Goal: Information Seeking & Learning: Find specific page/section

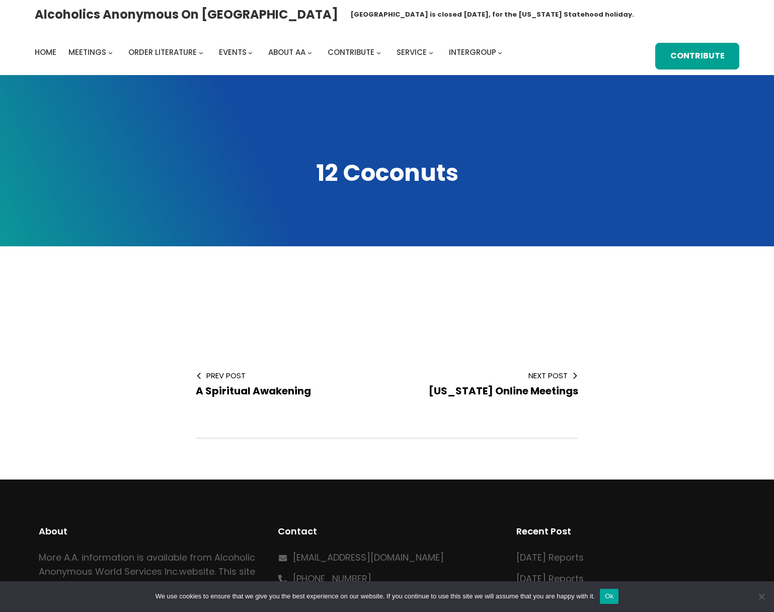
click at [393, 178] on h1 "12 Coconuts" at bounding box center [387, 173] width 705 height 32
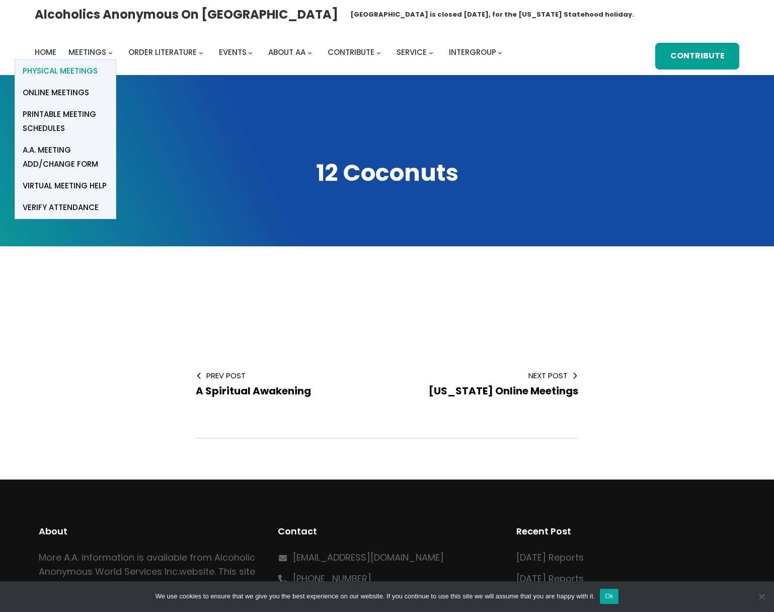
click at [87, 69] on span "Physical Meetings" at bounding box center [60, 71] width 75 height 14
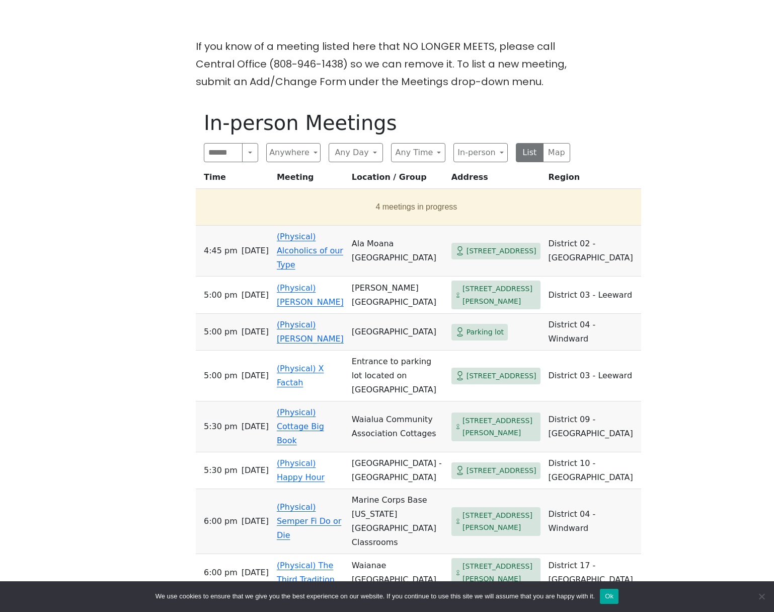
scroll to position [235, 0]
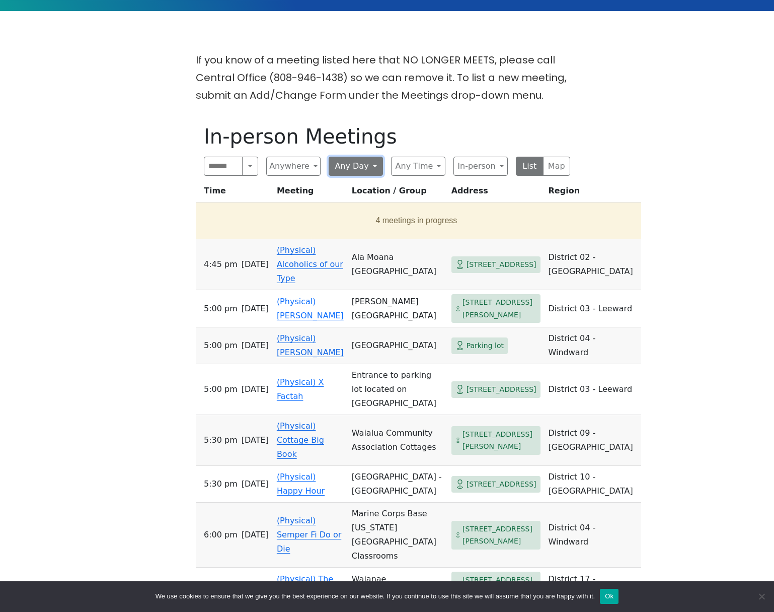
click at [373, 171] on button "Any Day" at bounding box center [356, 166] width 54 height 19
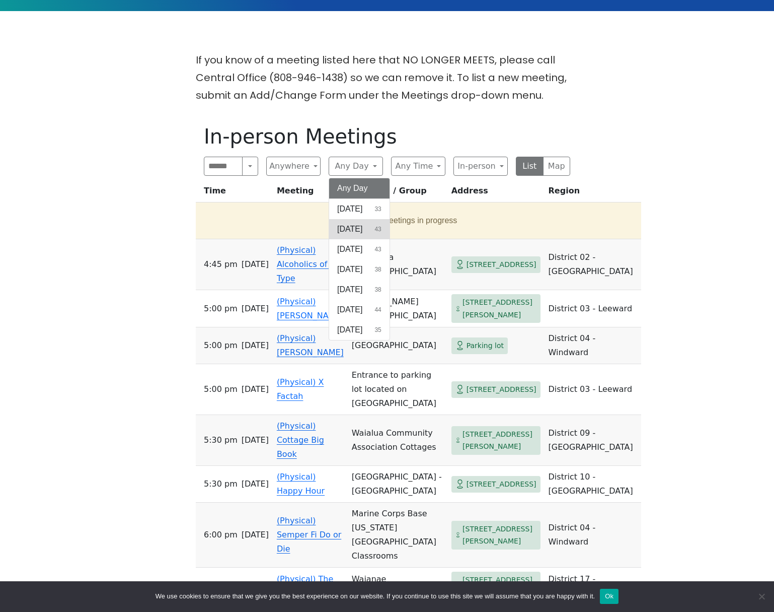
click at [354, 228] on span "[DATE]" at bounding box center [349, 229] width 25 height 12
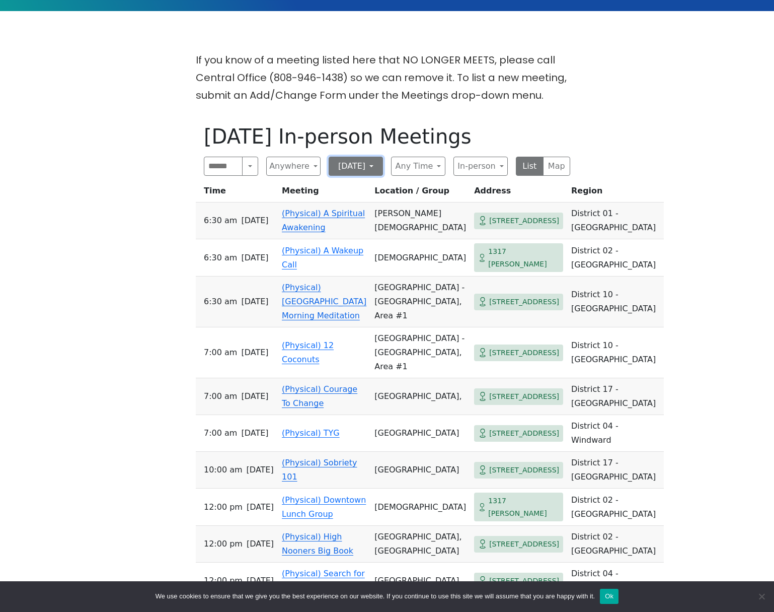
click at [377, 167] on button "[DATE]" at bounding box center [356, 166] width 54 height 19
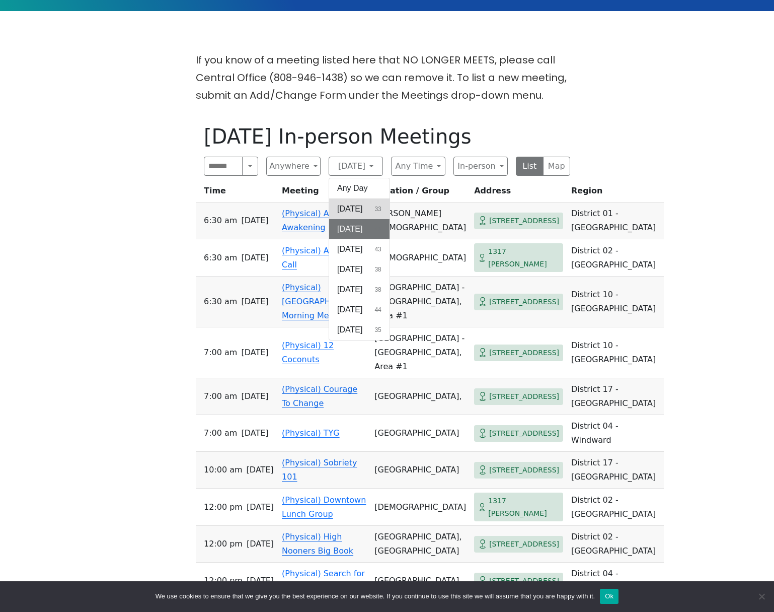
click at [363, 209] on span "[DATE]" at bounding box center [349, 209] width 25 height 12
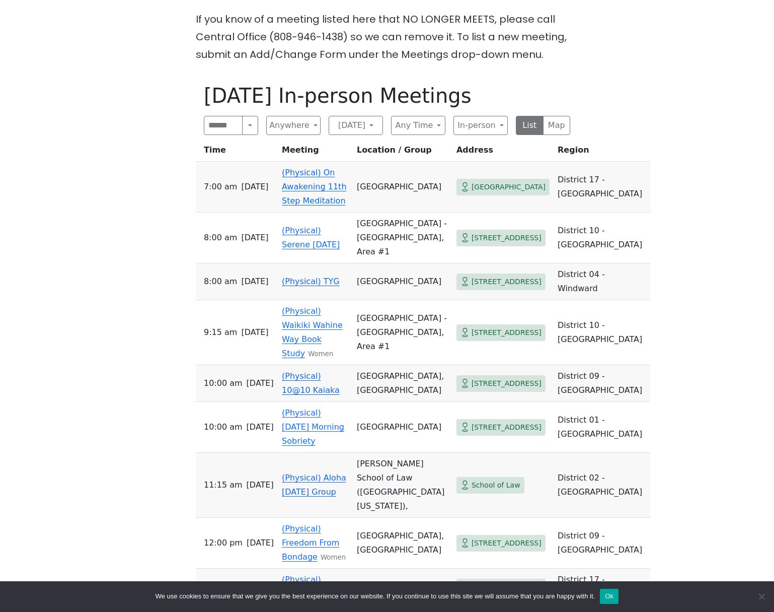
scroll to position [273, 0]
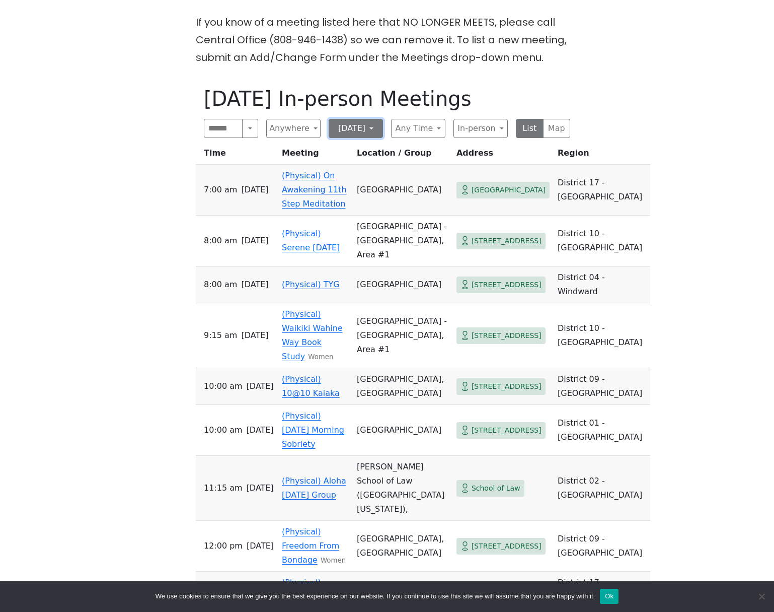
click at [371, 129] on button "[DATE]" at bounding box center [356, 128] width 54 height 19
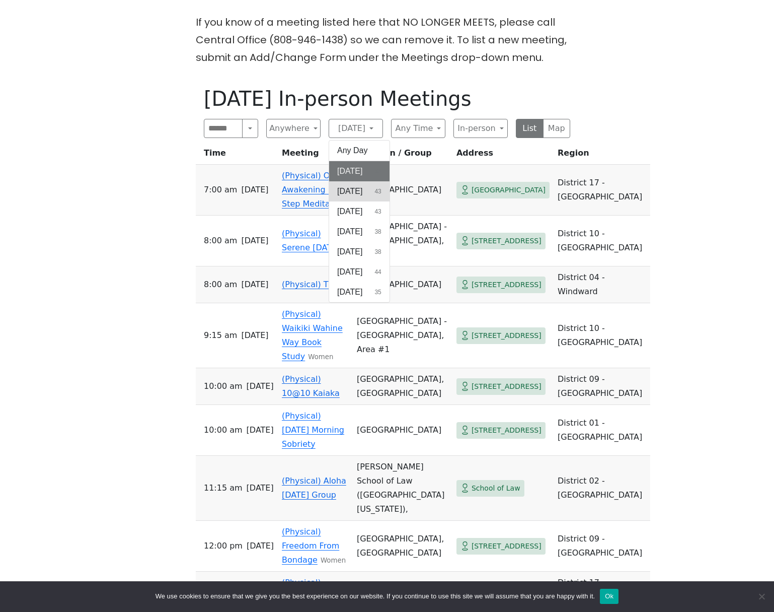
click at [354, 195] on span "[DATE]" at bounding box center [349, 191] width 25 height 12
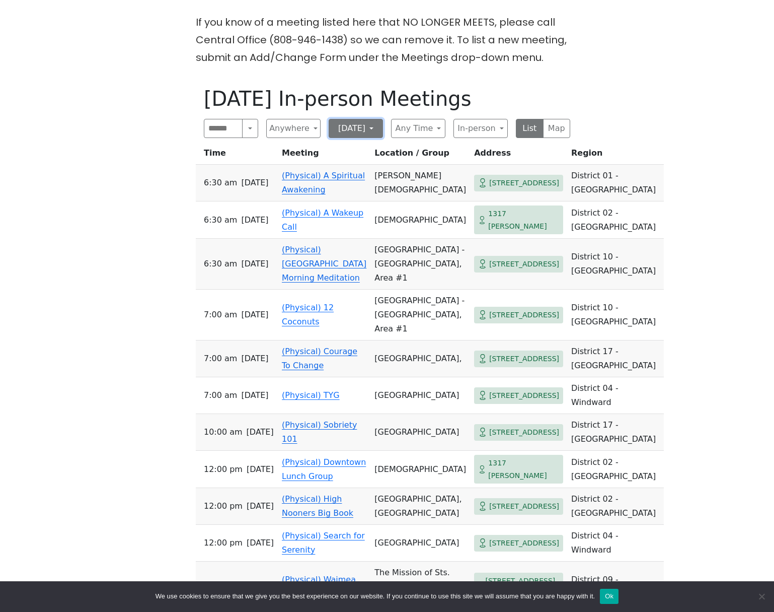
click at [372, 129] on button "[DATE]" at bounding box center [356, 128] width 54 height 19
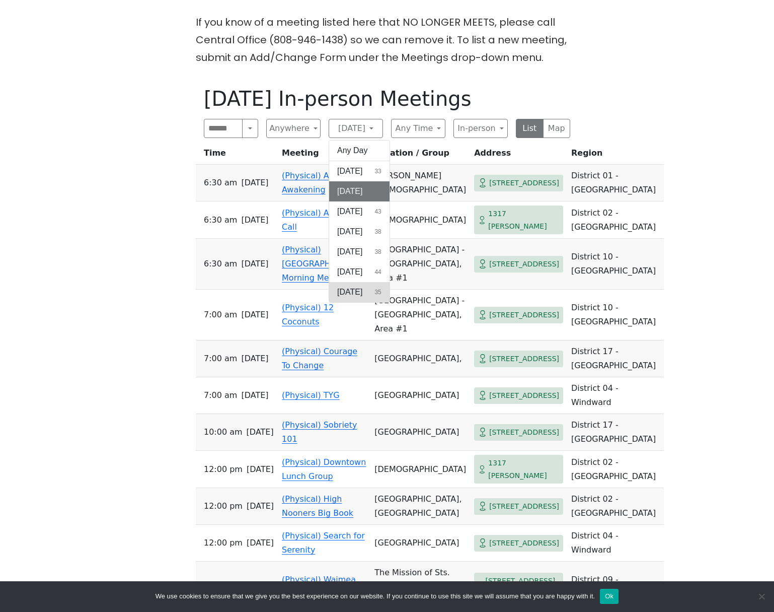
click at [350, 292] on span "[DATE]" at bounding box center [349, 292] width 25 height 12
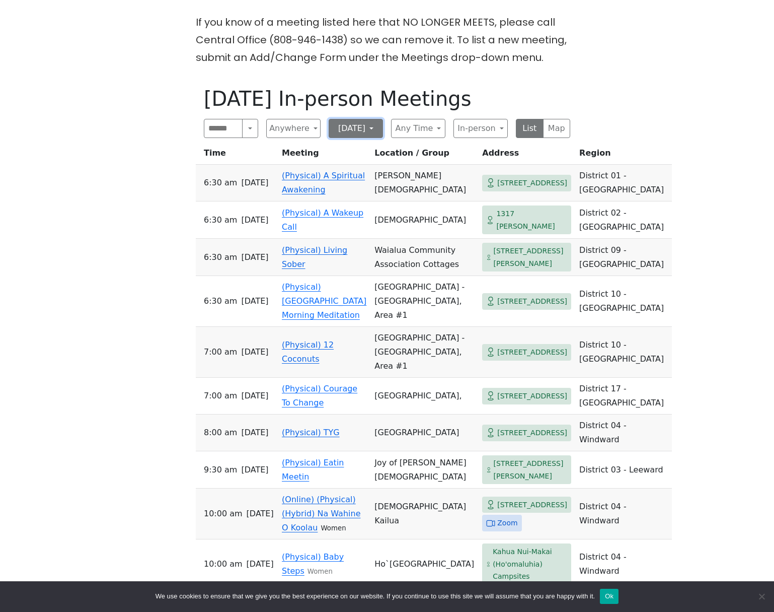
click at [356, 137] on button "[DATE]" at bounding box center [356, 128] width 54 height 19
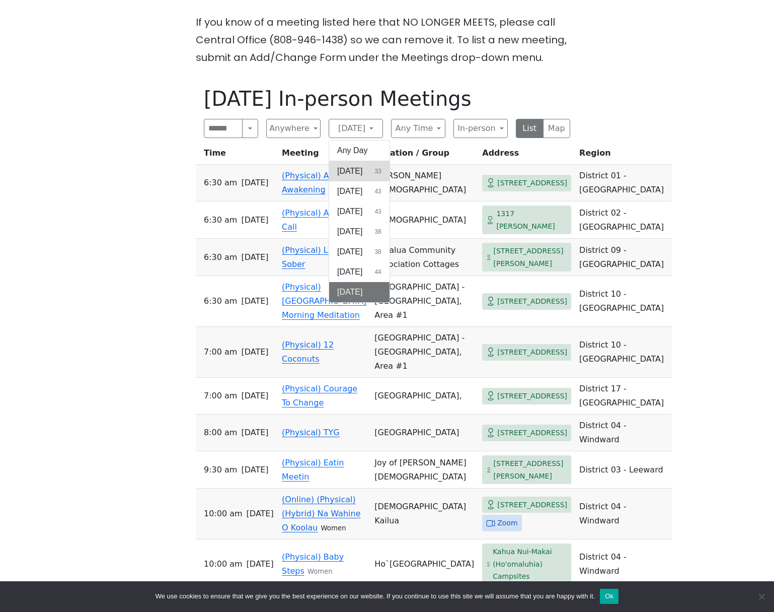
click at [356, 181] on button "[DATE] 33" at bounding box center [359, 171] width 60 height 20
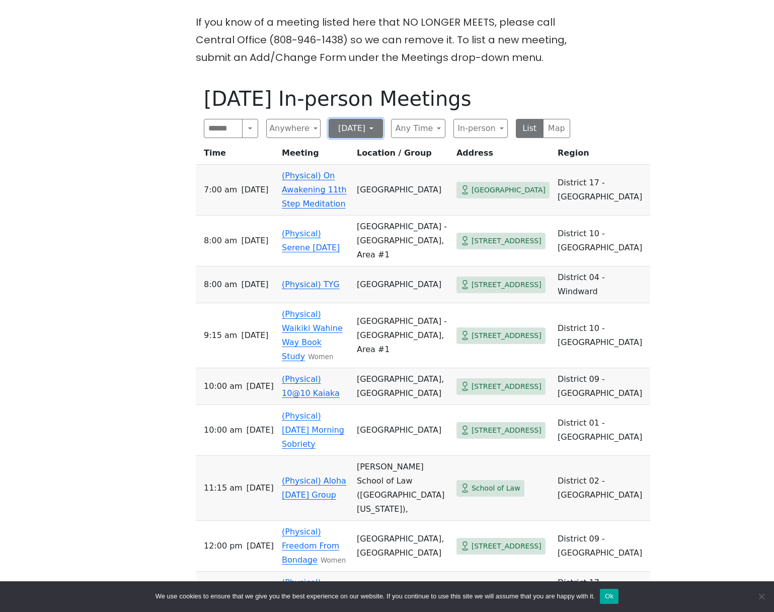
click at [343, 132] on button "[DATE]" at bounding box center [356, 128] width 54 height 19
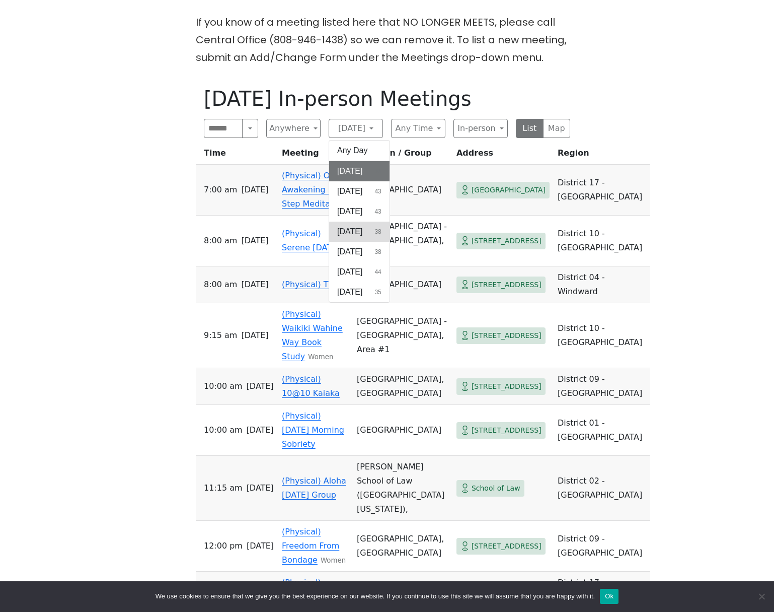
click at [363, 232] on span "[DATE]" at bounding box center [349, 232] width 25 height 12
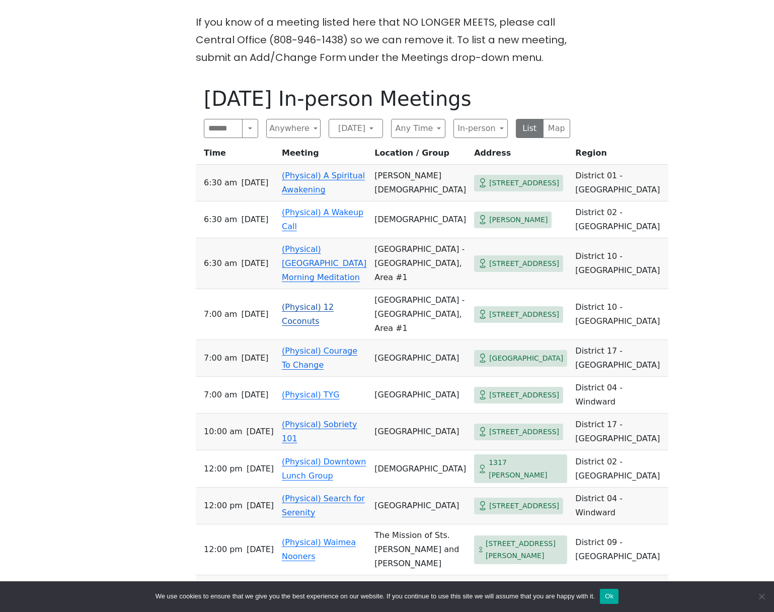
click at [314, 326] on link "(Physical) 12 Coconuts" at bounding box center [308, 314] width 52 height 24
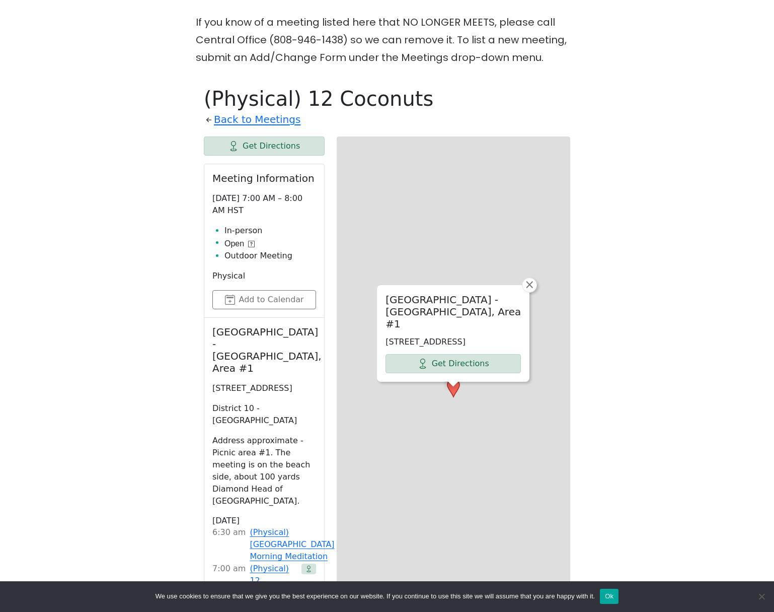
scroll to position [352, 0]
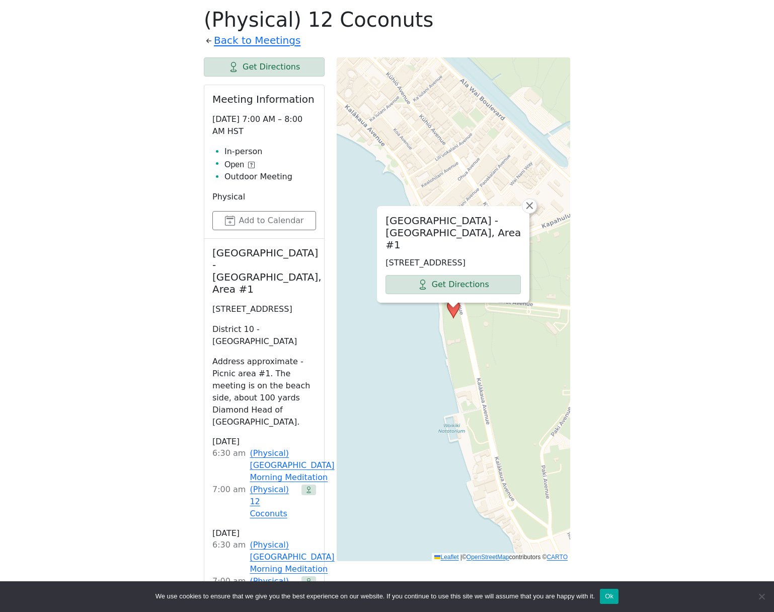
scroll to position [273, 0]
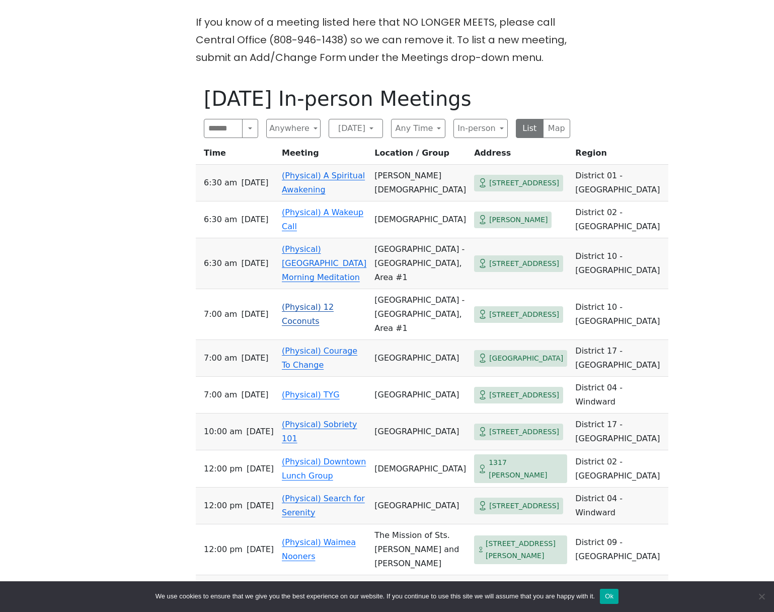
click at [310, 326] on link "(Physical) 12 Coconuts" at bounding box center [308, 314] width 52 height 24
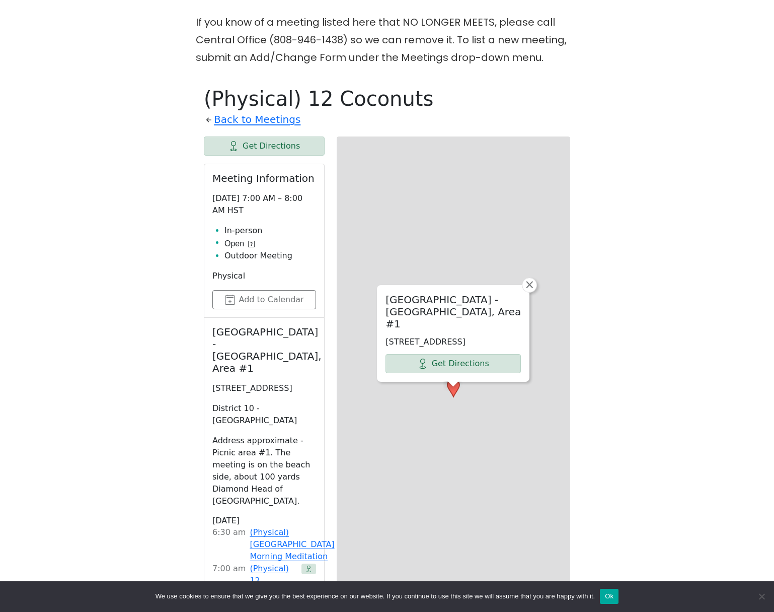
scroll to position [352, 0]
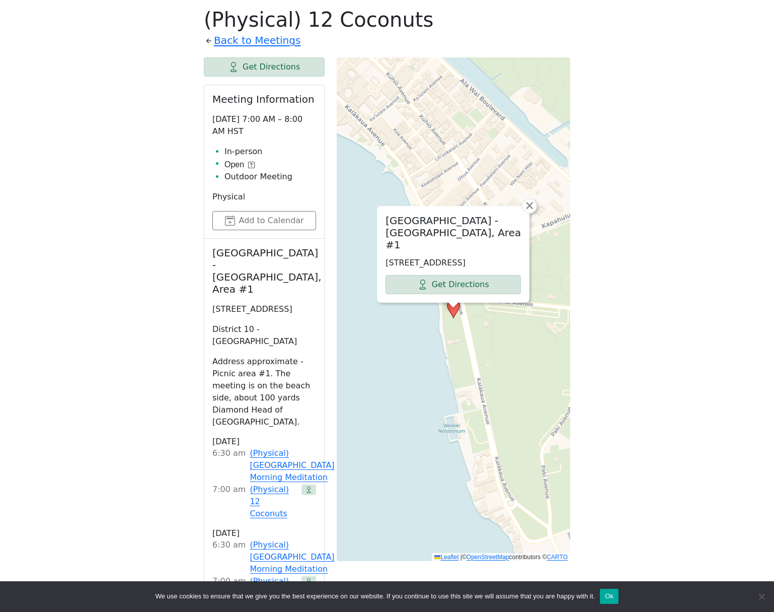
click at [251, 165] on icon at bounding box center [251, 165] width 7 height 7
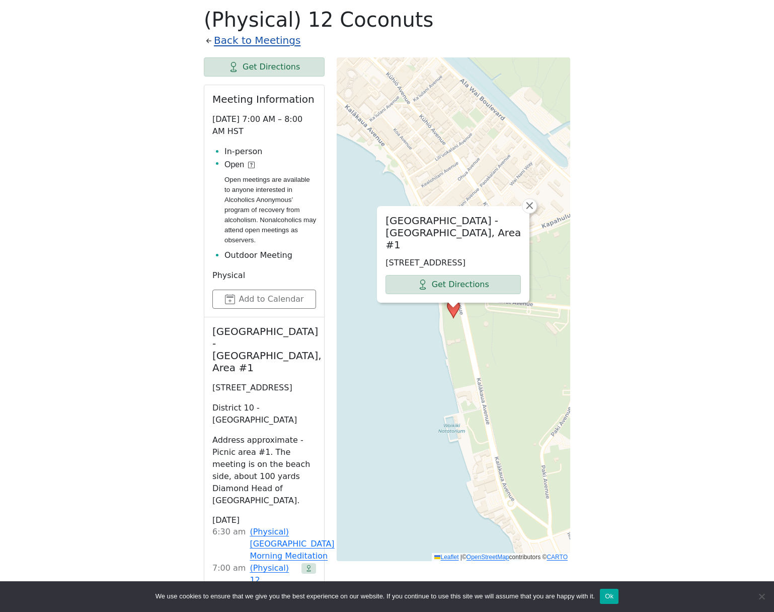
click at [264, 43] on link "Back to Meetings" at bounding box center [257, 41] width 87 height 18
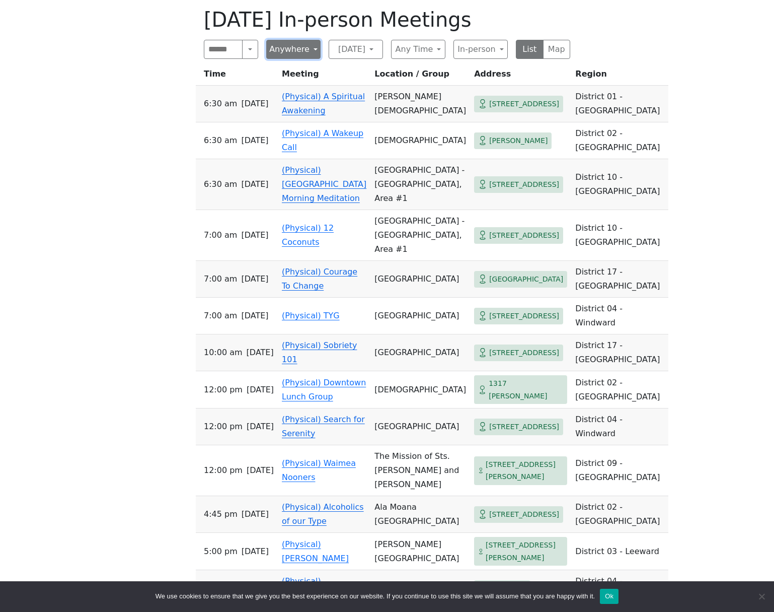
click at [309, 54] on button "Anywhere" at bounding box center [293, 49] width 54 height 19
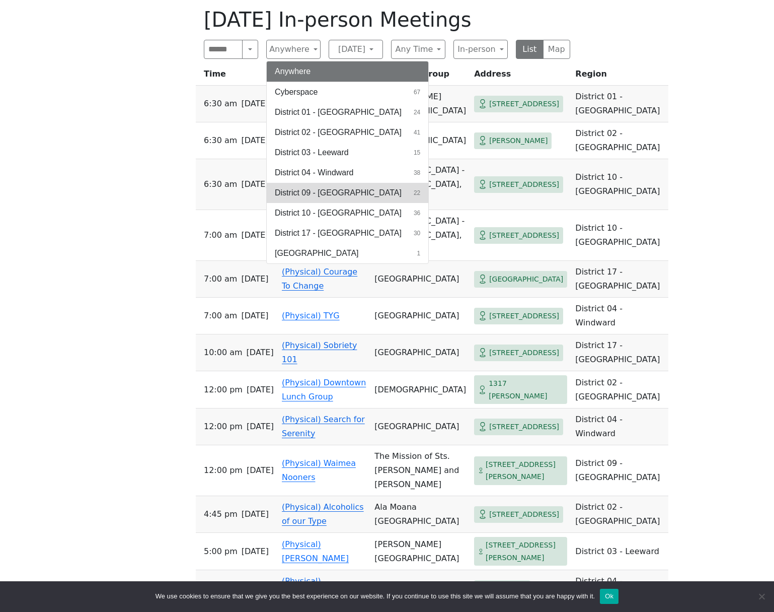
click at [347, 194] on span "District 09 - [GEOGRAPHIC_DATA]" at bounding box center [338, 193] width 127 height 12
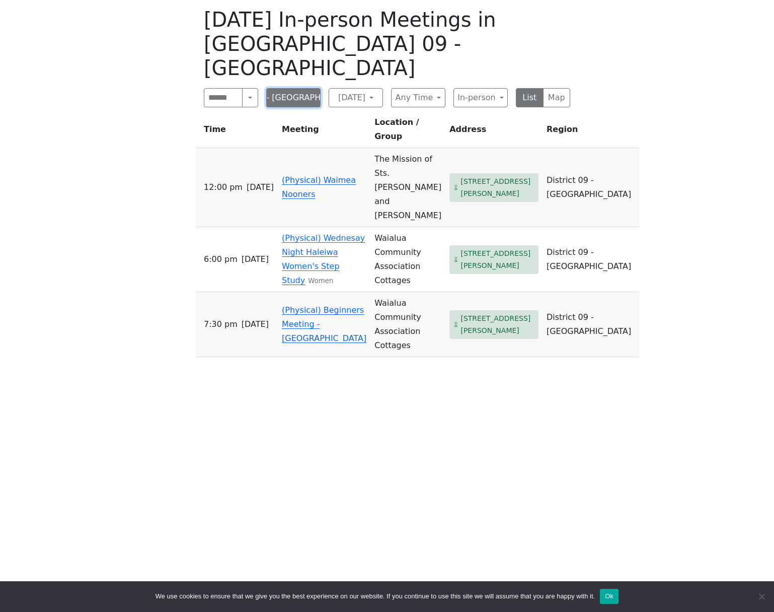
click at [291, 88] on button "District 09 - [GEOGRAPHIC_DATA]" at bounding box center [293, 97] width 54 height 19
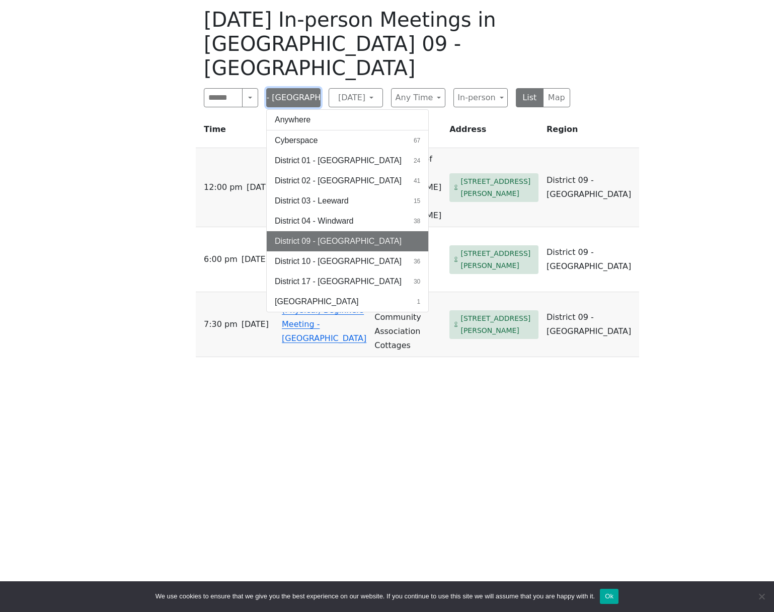
click at [298, 88] on button "District 09 - [GEOGRAPHIC_DATA]" at bounding box center [293, 97] width 54 height 19
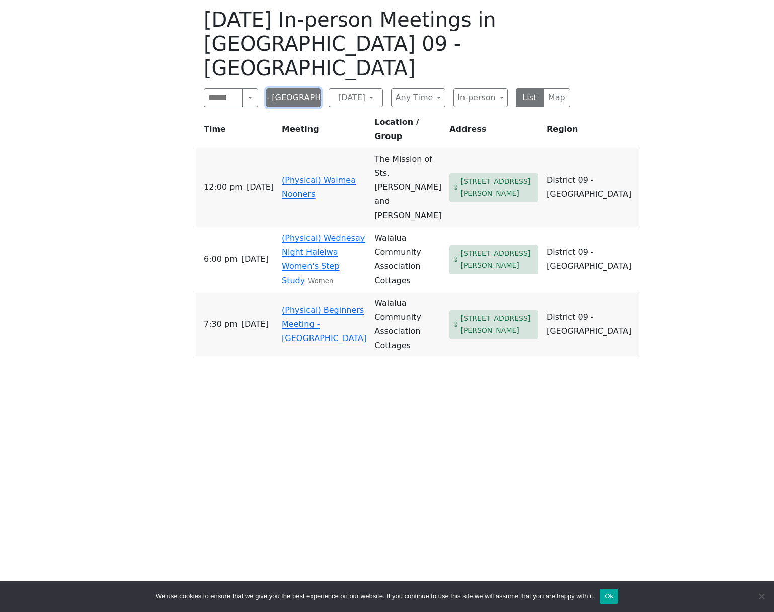
click at [298, 88] on button "District 09 - [GEOGRAPHIC_DATA]" at bounding box center [293, 97] width 54 height 19
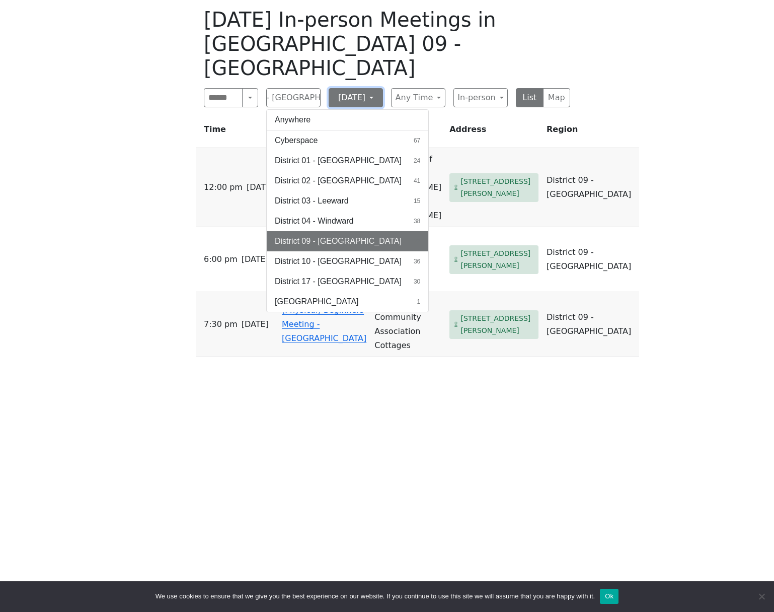
click at [338, 88] on button "[DATE]" at bounding box center [356, 97] width 54 height 19
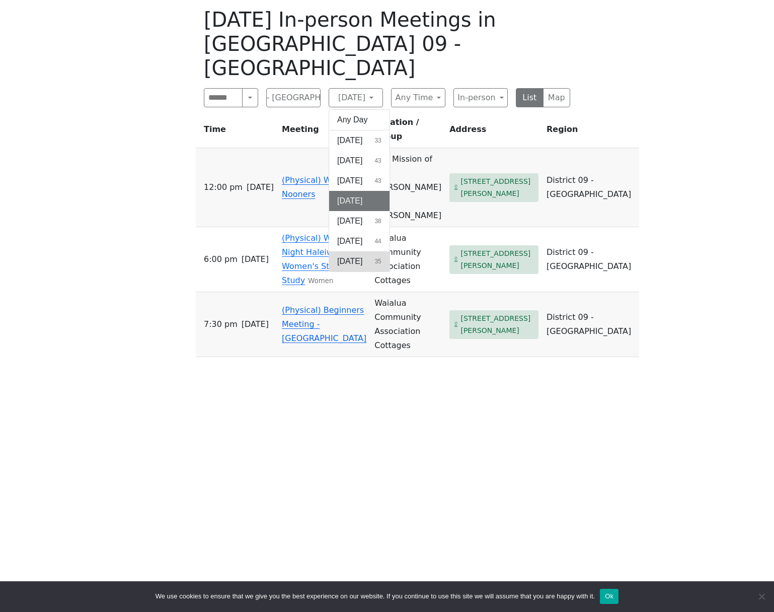
click at [359, 255] on span "[DATE]" at bounding box center [349, 261] width 25 height 12
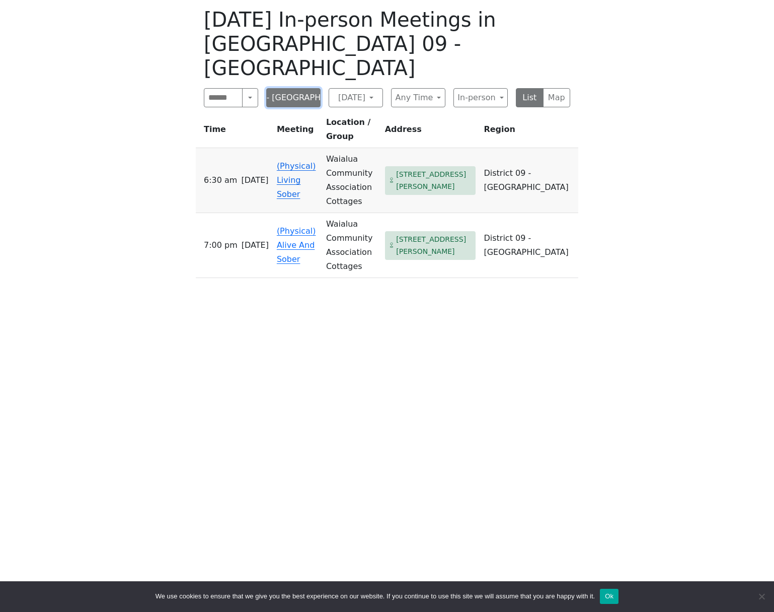
click at [298, 88] on button "District 09 - [GEOGRAPHIC_DATA]" at bounding box center [293, 97] width 54 height 19
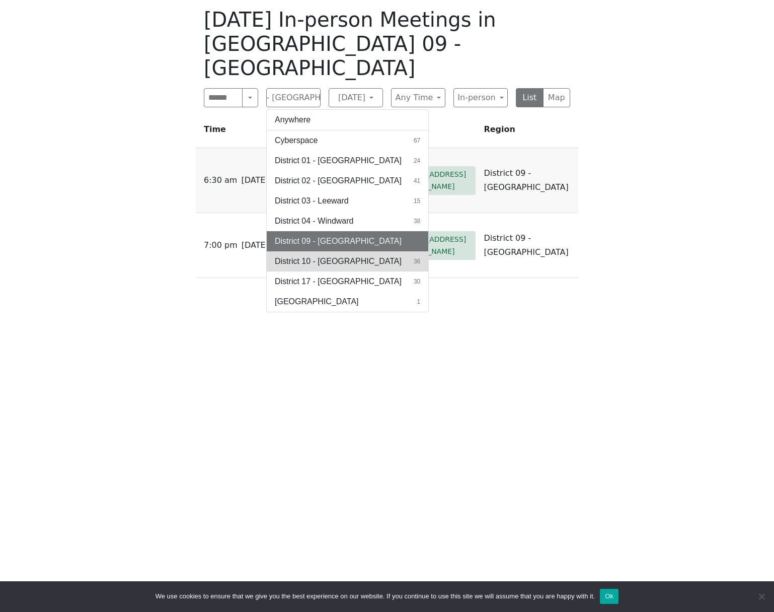
click at [347, 251] on button "District 10 - Waikiki 36" at bounding box center [348, 261] width 162 height 20
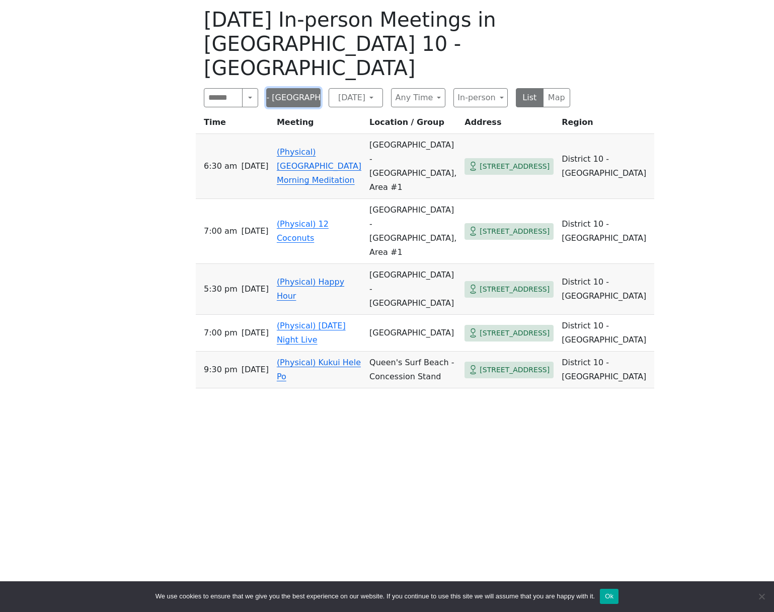
click at [312, 88] on button "District 10 - [GEOGRAPHIC_DATA]" at bounding box center [293, 97] width 54 height 19
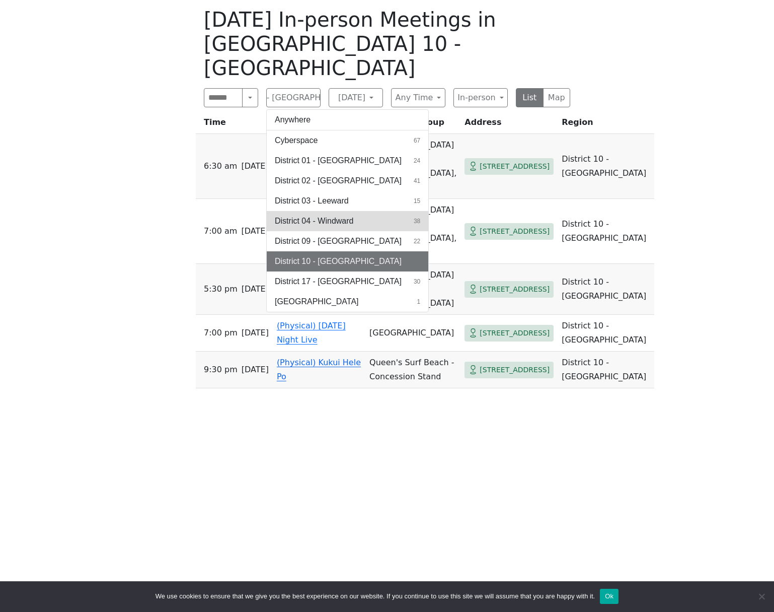
click at [331, 215] on span "District 04 - Windward" at bounding box center [314, 221] width 79 height 12
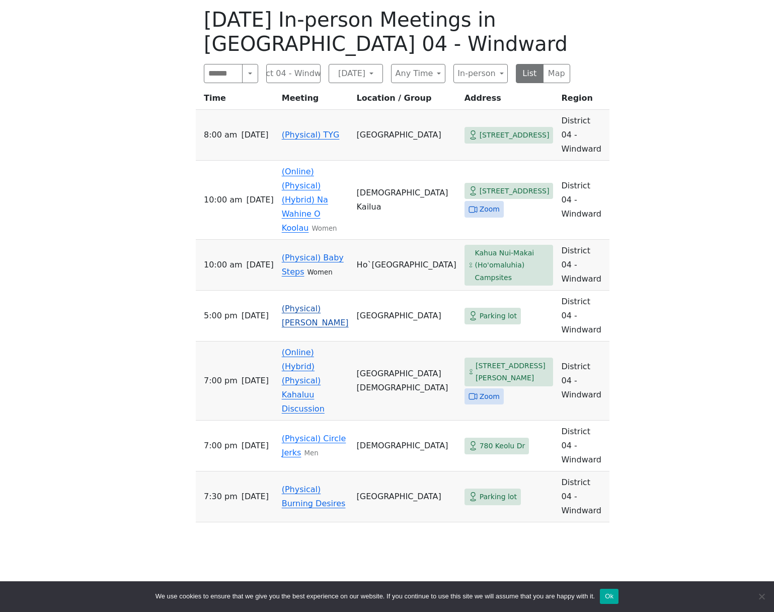
click at [386, 291] on td "[GEOGRAPHIC_DATA]" at bounding box center [407, 316] width 108 height 51
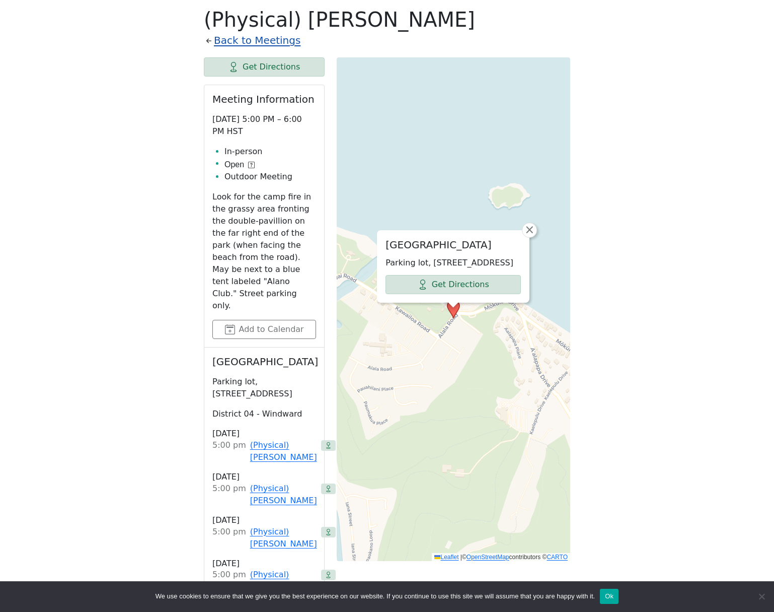
click at [249, 42] on link "Back to Meetings" at bounding box center [257, 41] width 87 height 18
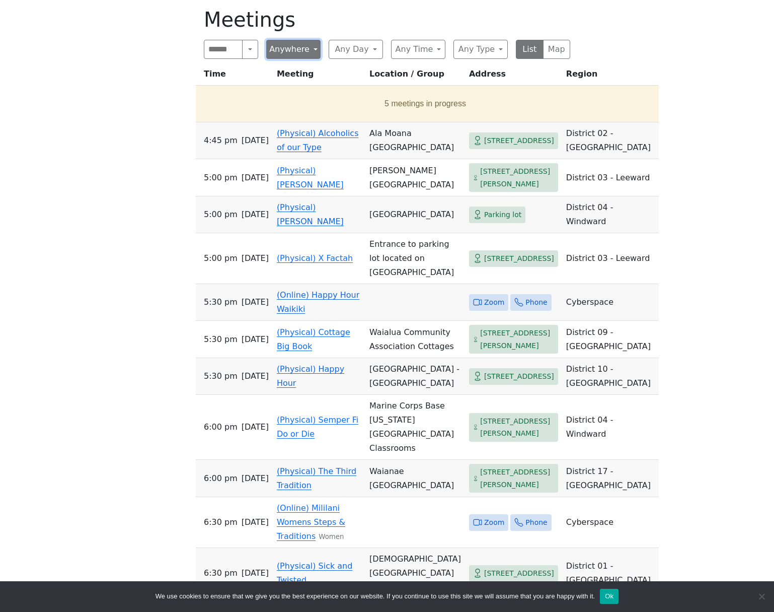
click at [307, 51] on button "Anywhere" at bounding box center [293, 49] width 54 height 19
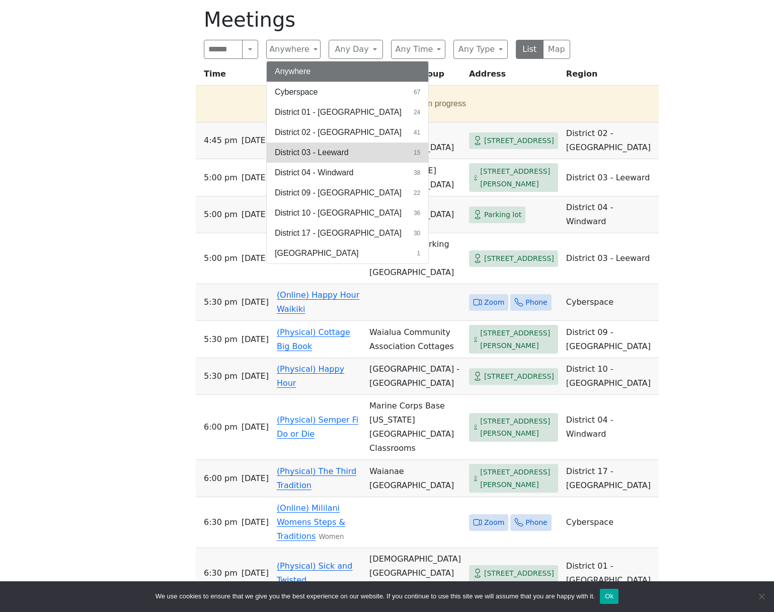
click at [337, 153] on span "District 03 - Leeward" at bounding box center [312, 153] width 74 height 12
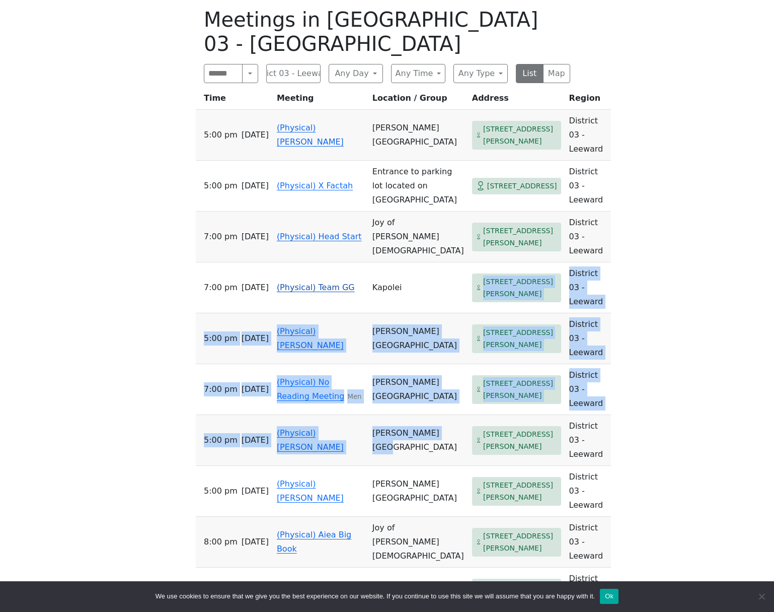
drag, startPoint x: 433, startPoint y: 389, endPoint x: 433, endPoint y: 252, distance: 136.9
click at [433, 252] on tbody "5:00 PM [DATE] (Physical) [PERSON_NAME] Moolelo [PERSON_NAME][GEOGRAPHIC_DATA] …" at bounding box center [403, 491] width 415 height 763
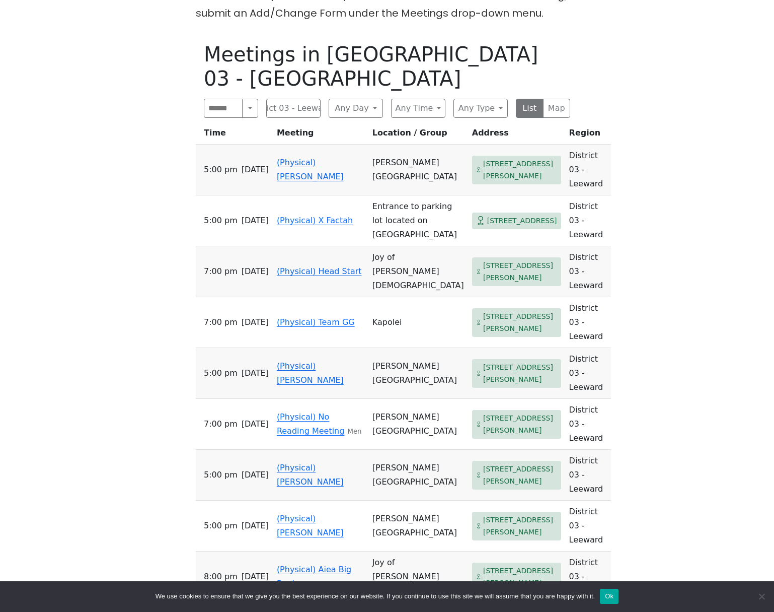
scroll to position [319, 0]
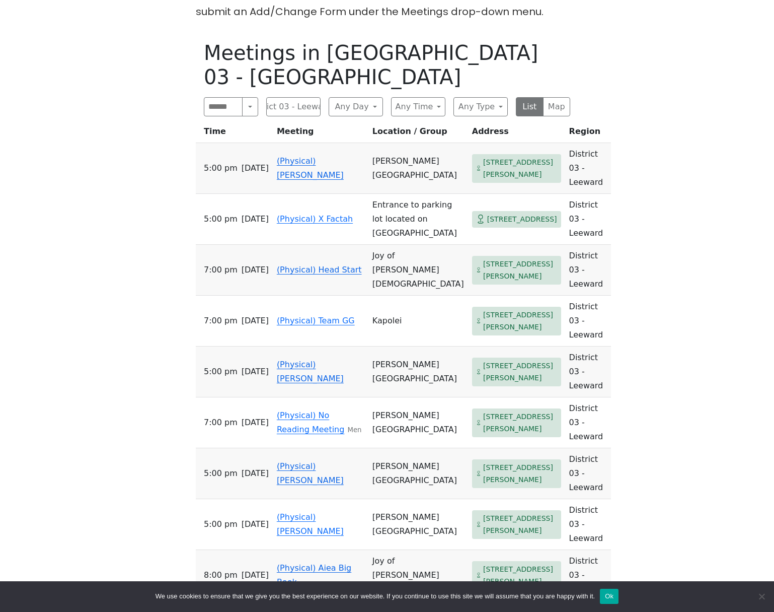
click at [252, 161] on span "[DATE]" at bounding box center [255, 168] width 27 height 14
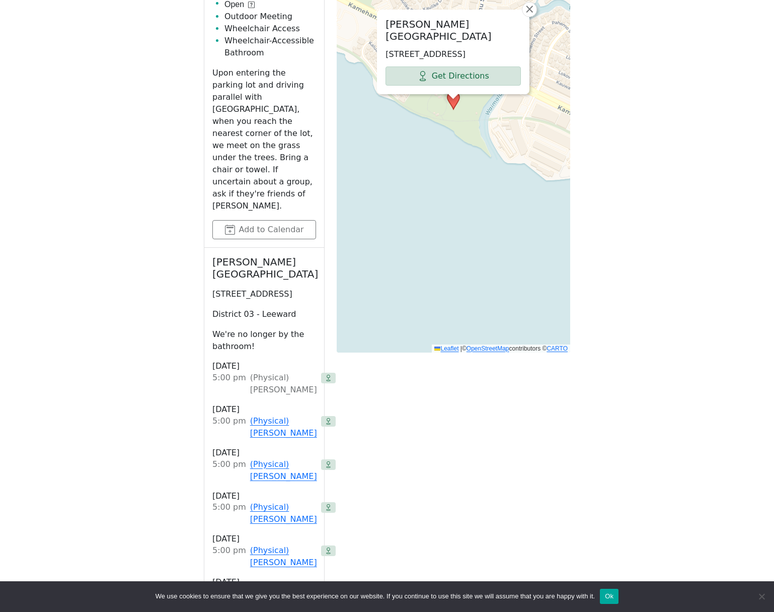
scroll to position [554, 0]
